Goal: Check status: Check status

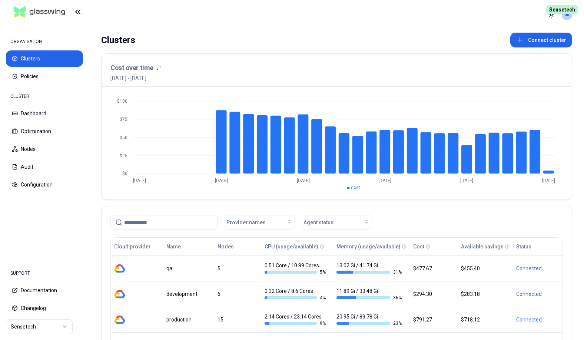
click at [52, 323] on html "ORGANISATION Clusters Policies CLUSTER Dashboard Optimization Nodes Audit Confi…" at bounding box center [292, 170] width 584 height 340
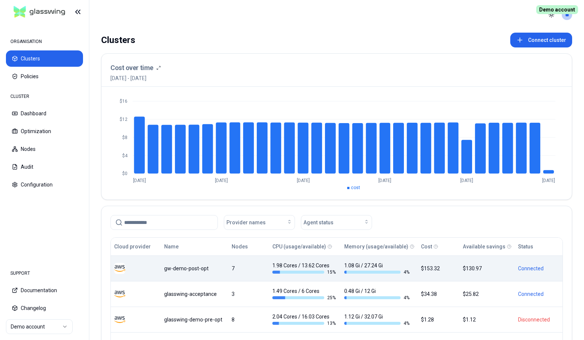
scroll to position [90, 0]
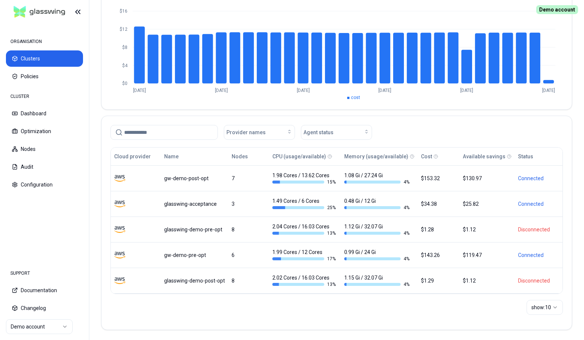
scroll to position [92, 0]
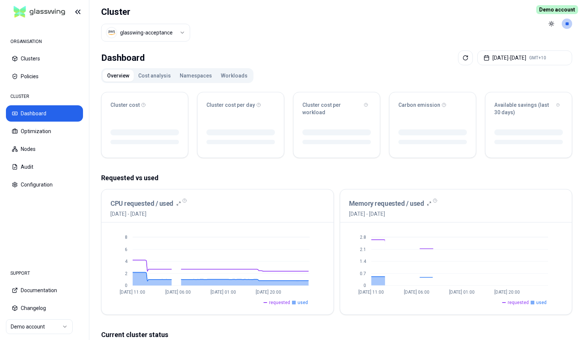
click at [328, 41] on header "Cluster glasswing-acceptance Toggle theme **" at bounding box center [336, 23] width 495 height 47
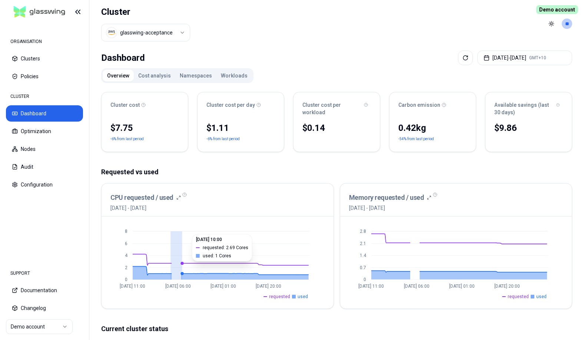
drag, startPoint x: 171, startPoint y: 265, endPoint x: 182, endPoint y: 265, distance: 11.1
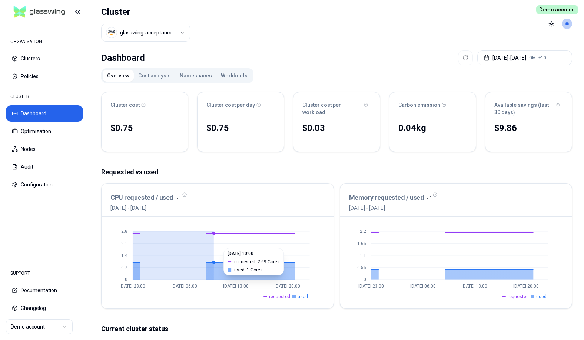
drag, startPoint x: 135, startPoint y: 243, endPoint x: 211, endPoint y: 244, distance: 76.4
drag, startPoint x: 133, startPoint y: 251, endPoint x: 212, endPoint y: 249, distance: 78.6
drag, startPoint x: 133, startPoint y: 246, endPoint x: 217, endPoint y: 247, distance: 83.8
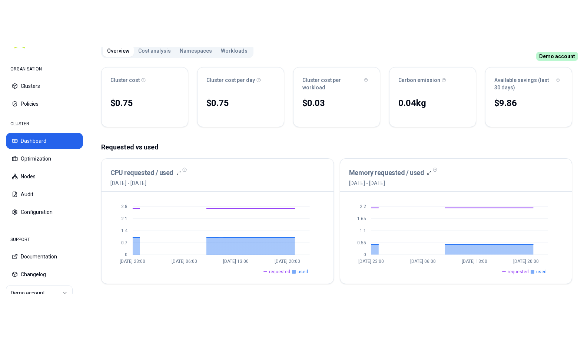
scroll to position [76, 0]
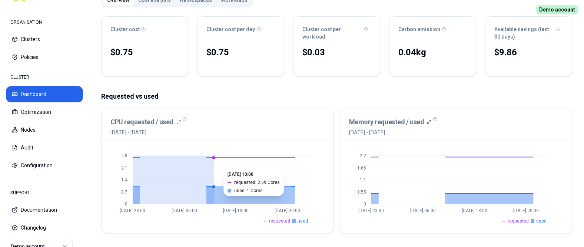
drag, startPoint x: 133, startPoint y: 166, endPoint x: 211, endPoint y: 165, distance: 77.8
